Goal: Information Seeking & Learning: Find specific page/section

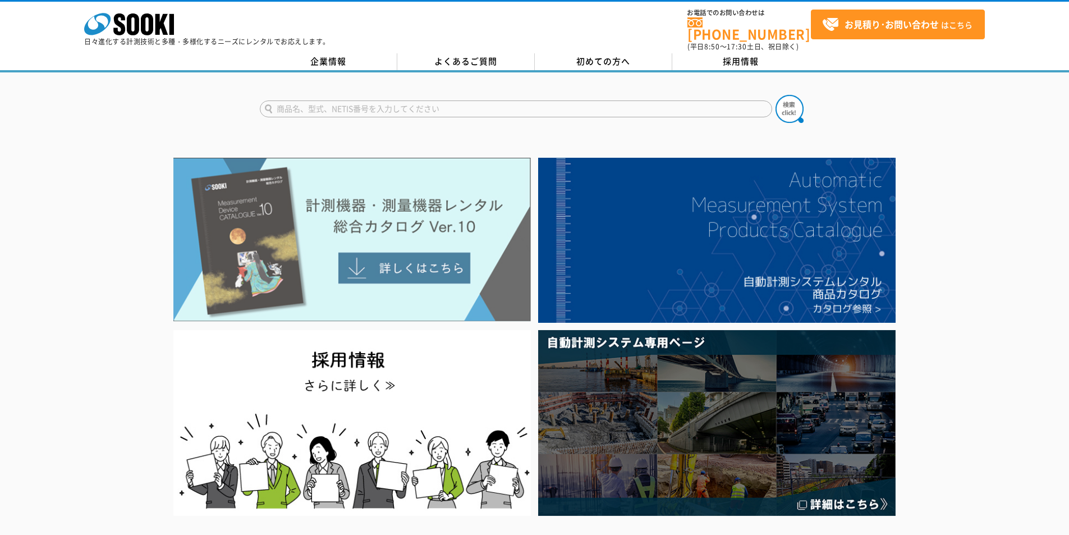
click at [382, 209] on img at bounding box center [351, 240] width 357 height 164
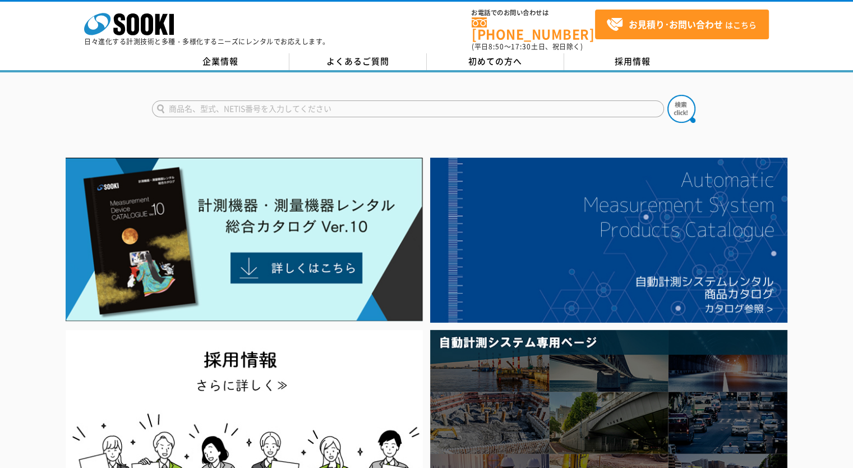
click at [332, 100] on input "text" at bounding box center [408, 108] width 512 height 17
type input "2210"
click at [681, 105] on img at bounding box center [682, 109] width 28 height 28
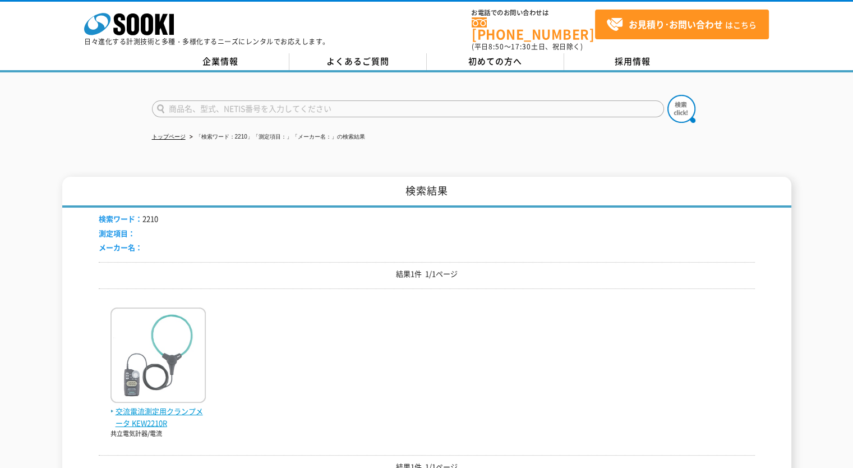
click at [171, 411] on span "交流電流測定用クランプメータ KEW2210R" at bounding box center [158, 418] width 95 height 24
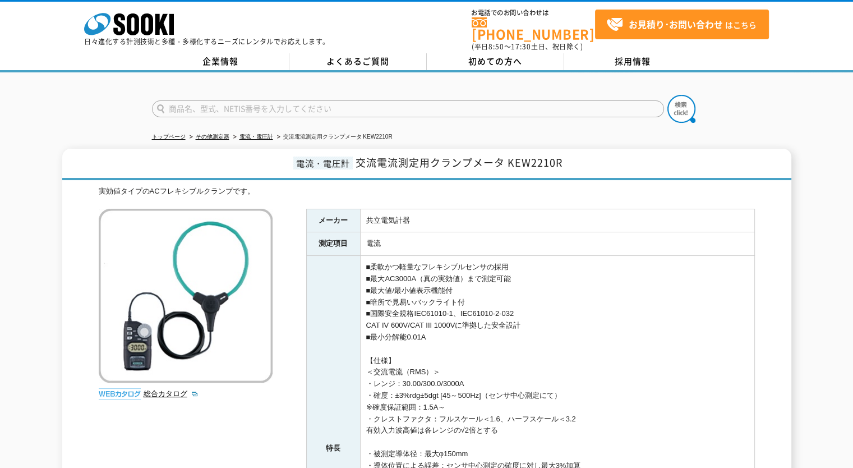
scroll to position [75, 0]
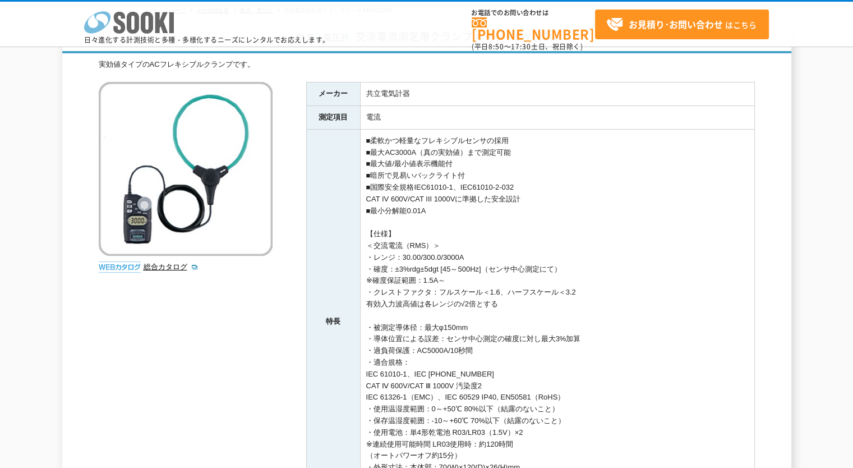
click at [148, 19] on icon "株式会社 ソーキ" at bounding box center [129, 22] width 90 height 22
